Goal: Task Accomplishment & Management: Manage account settings

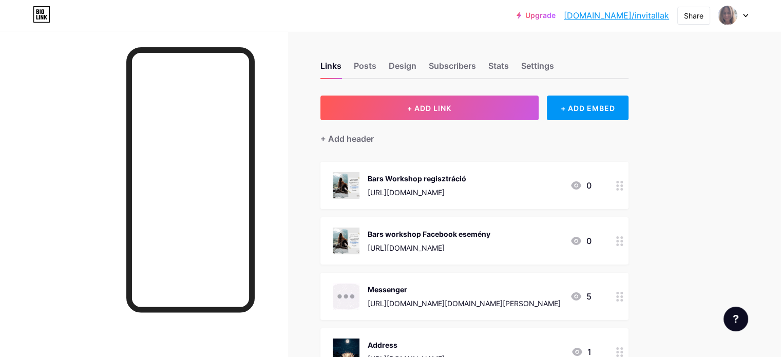
click at [619, 188] on circle at bounding box center [617, 189] width 3 height 3
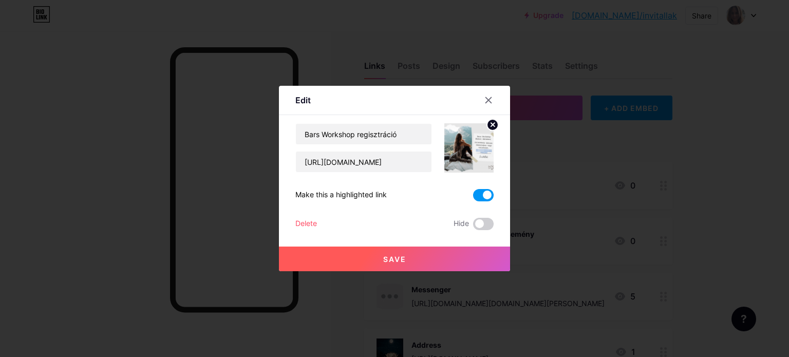
click at [300, 220] on div "Delete" at bounding box center [306, 224] width 22 height 12
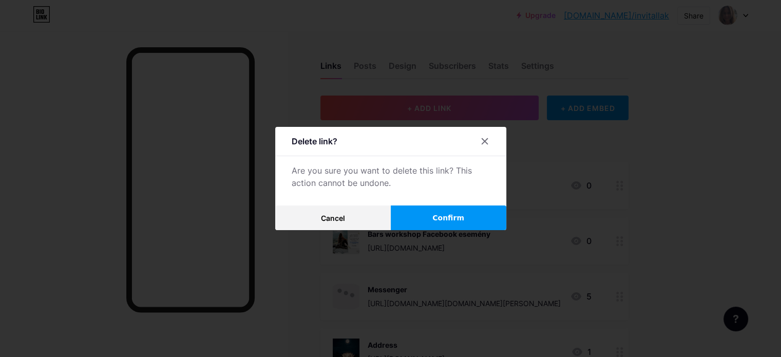
click at [456, 214] on span "Confirm" at bounding box center [448, 218] width 32 height 11
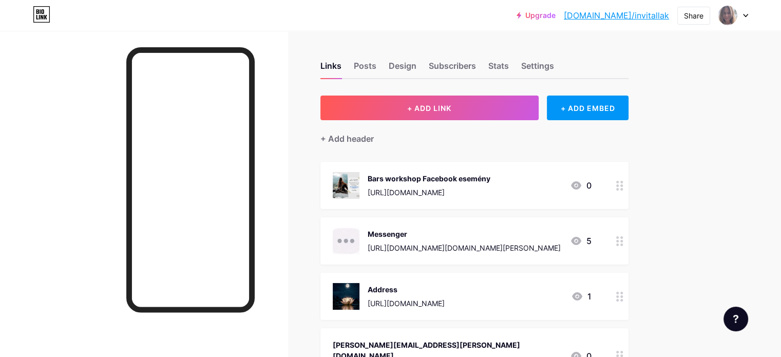
click at [628, 194] on div at bounding box center [619, 185] width 17 height 47
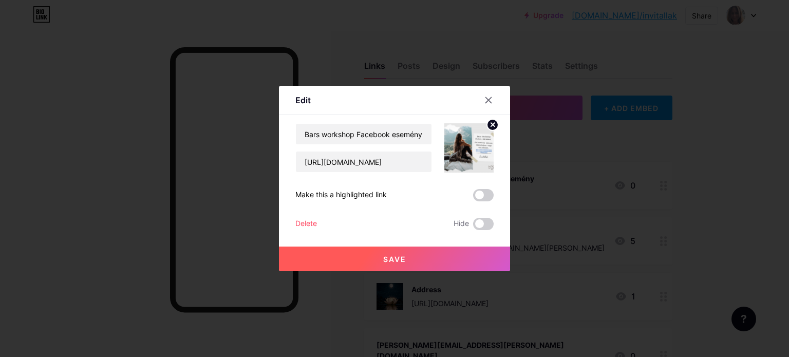
click at [314, 224] on div "Delete" at bounding box center [306, 224] width 22 height 12
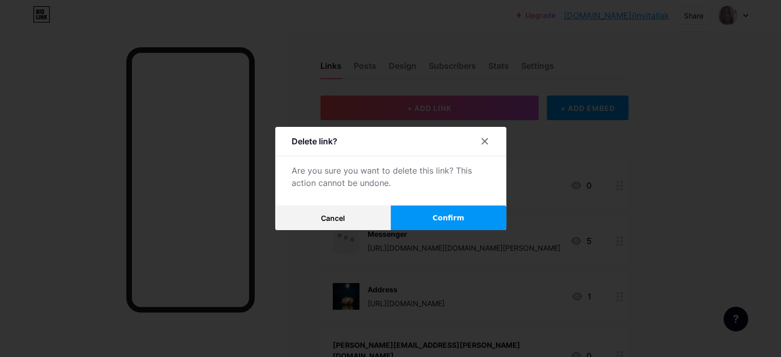
click at [458, 218] on span "Confirm" at bounding box center [448, 218] width 32 height 11
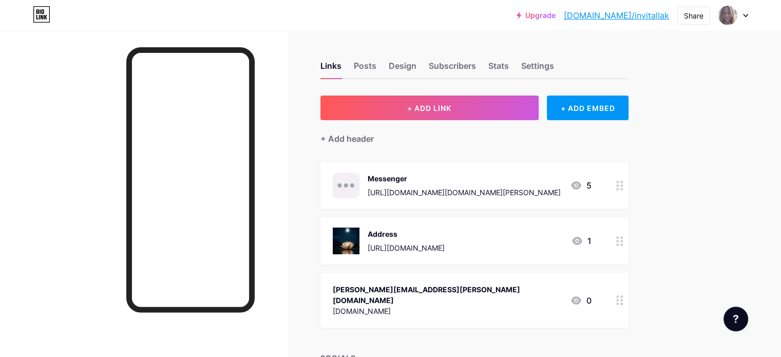
click at [725, 187] on div "Upgrade [DOMAIN_NAME]/invita... [DOMAIN_NAME]/invitallak Share Switch accounts …" at bounding box center [390, 316] width 781 height 632
click at [376, 62] on div "Posts" at bounding box center [365, 69] width 23 height 18
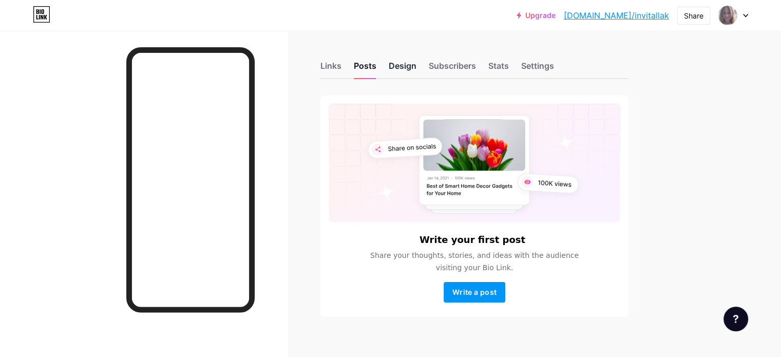
click at [416, 61] on div "Design" at bounding box center [403, 69] width 28 height 18
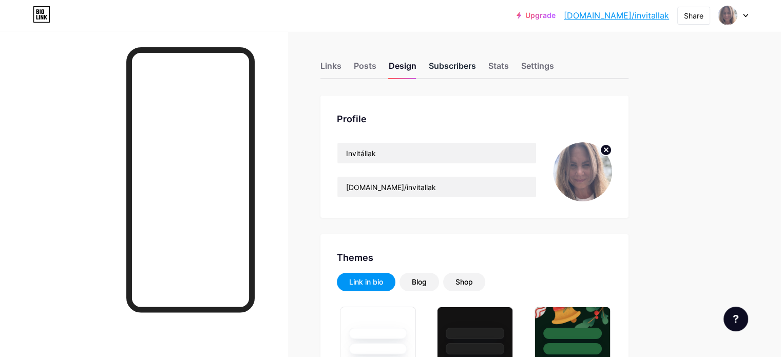
click at [476, 67] on div "Subscribers" at bounding box center [452, 69] width 47 height 18
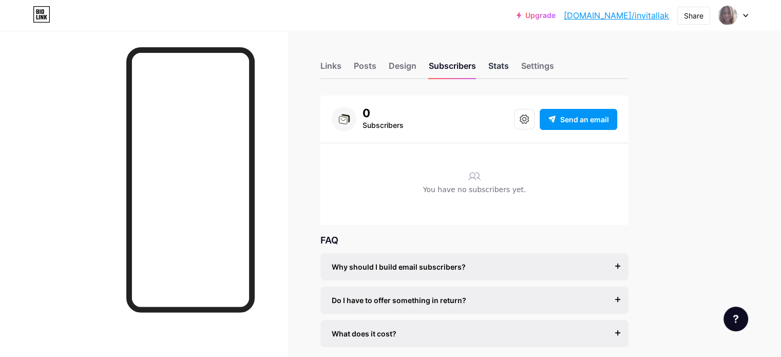
click at [509, 63] on div "Stats" at bounding box center [498, 69] width 21 height 18
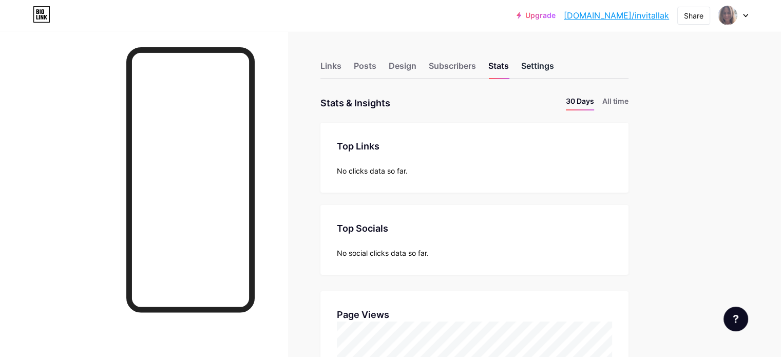
scroll to position [357, 780]
click at [554, 62] on div "Settings" at bounding box center [537, 69] width 33 height 18
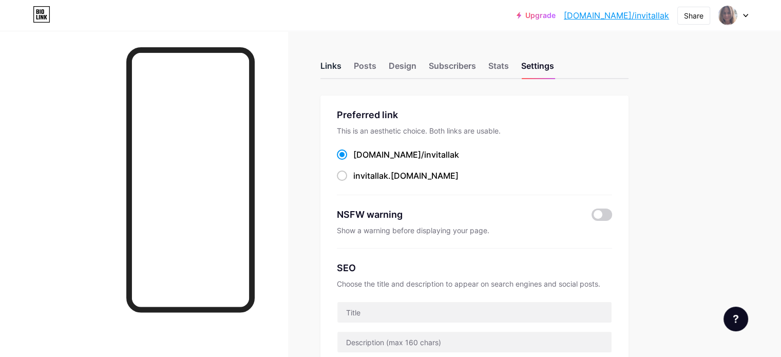
click at [341, 68] on div "Links" at bounding box center [330, 69] width 21 height 18
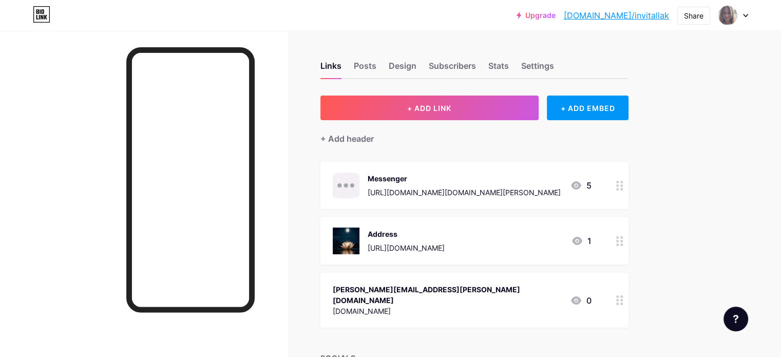
click at [341, 18] on div "Upgrade [DOMAIN_NAME]/invita... [DOMAIN_NAME]/invitallak Share Switch accounts …" at bounding box center [390, 15] width 781 height 18
click at [134, 152] on div at bounding box center [144, 209] width 288 height 357
click at [410, 18] on div "Upgrade [DOMAIN_NAME]/invita... [DOMAIN_NAME]/invitallak Share Switch accounts …" at bounding box center [390, 15] width 781 height 18
click at [231, 33] on div at bounding box center [144, 209] width 288 height 357
